Goal: Task Accomplishment & Management: Use online tool/utility

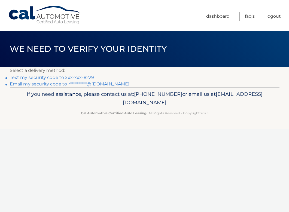
click at [78, 77] on link "Text my security code to xxx-xxx-8229" at bounding box center [52, 77] width 84 height 5
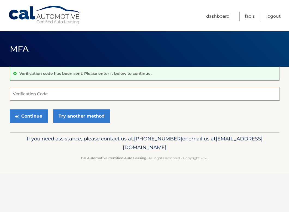
click at [63, 93] on input "Verification Code" at bounding box center [145, 94] width 270 height 14
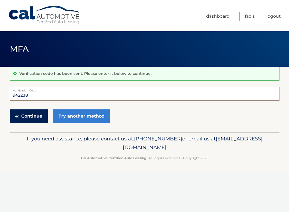
type input "942238"
click at [32, 117] on button "Continue" at bounding box center [29, 117] width 38 height 14
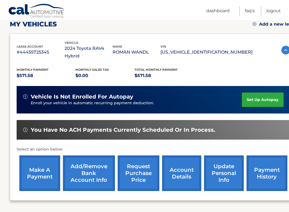
scroll to position [93, 0]
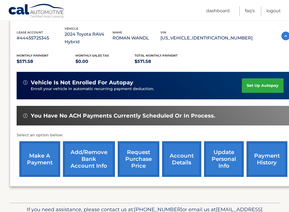
click at [47, 146] on link "make a payment" at bounding box center [39, 159] width 41 height 36
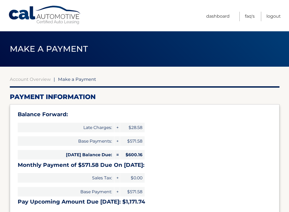
type input "1171.74"
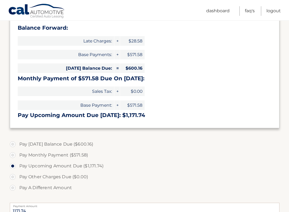
scroll to position [92, 0]
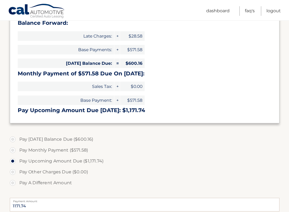
click at [16, 138] on label "Pay [DATE] Balance Due ($600.16)" at bounding box center [145, 139] width 270 height 11
click at [16, 138] on input "Pay [DATE] Balance Due ($600.16)" at bounding box center [14, 138] width 5 height 9
radio input "true"
type input "600.16"
click at [13, 150] on label "Pay Monthly Payment ($571.58)" at bounding box center [145, 150] width 270 height 11
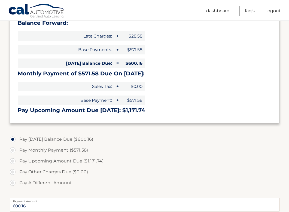
click at [13, 150] on input "Pay Monthly Payment ($571.58)" at bounding box center [14, 149] width 5 height 9
radio input "true"
type input "571.58"
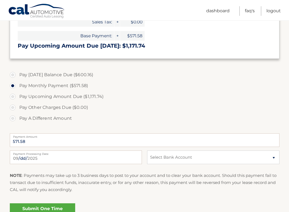
scroll to position [158, 0]
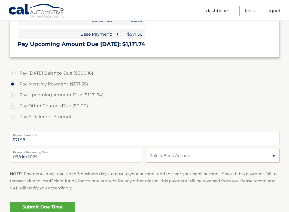
click at [201, 156] on select "Select Bank Account Checking BANK OF AMERICA N.A. *****3657 Checking HSBC BANK …" at bounding box center [213, 156] width 132 height 14
select select "NGI3ODU5NTItYWUzNi00YmU5LTk4NDgtNDQyNzgxZTEwNThl"
click at [147, 149] on select "Select Bank Account Checking BANK OF AMERICA N.A. *****3657 Checking HSBC BANK …" at bounding box center [213, 156] width 132 height 14
click at [53, 205] on link "Submit One Time Payment" at bounding box center [42, 210] width 65 height 17
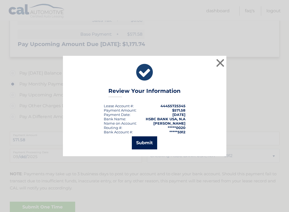
click at [145, 143] on button "Submit" at bounding box center [144, 143] width 25 height 13
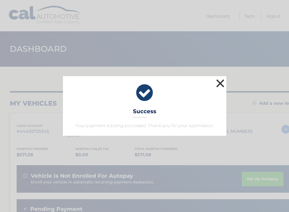
click at [220, 83] on button "×" at bounding box center [220, 83] width 11 height 11
